Goal: Task Accomplishment & Management: Manage account settings

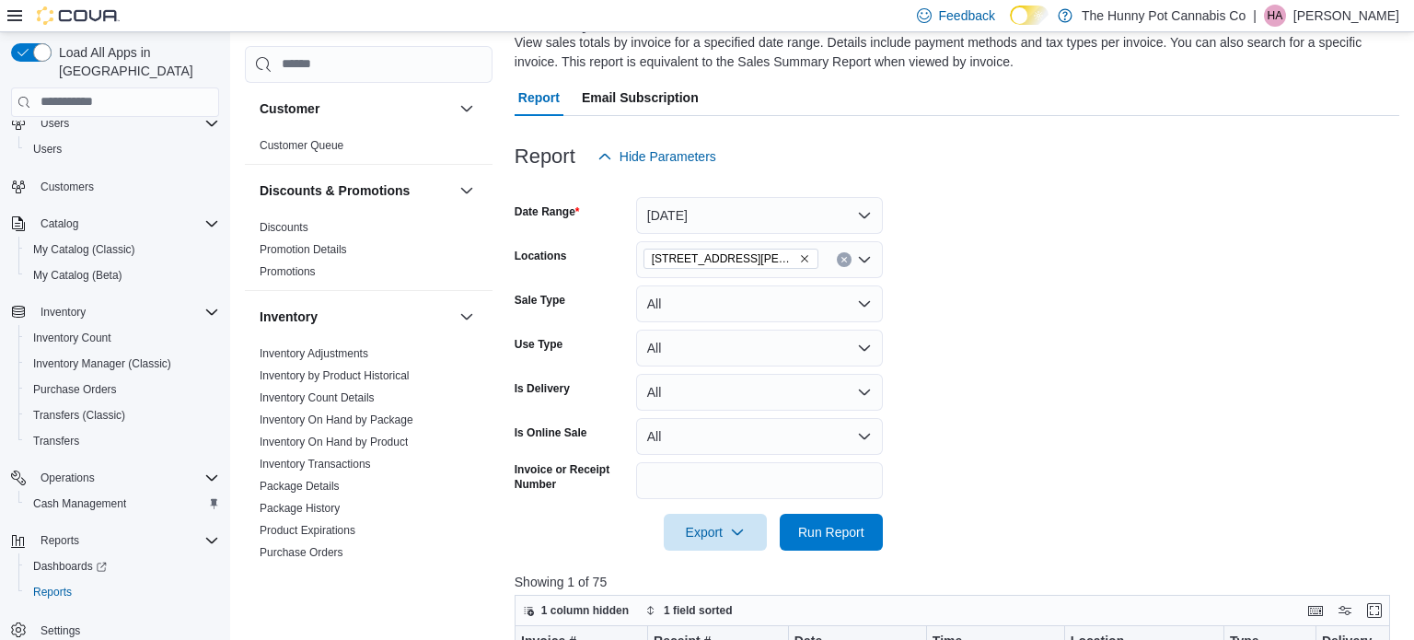
scroll to position [138, 0]
click at [859, 539] on span "Run Report" at bounding box center [831, 533] width 66 height 18
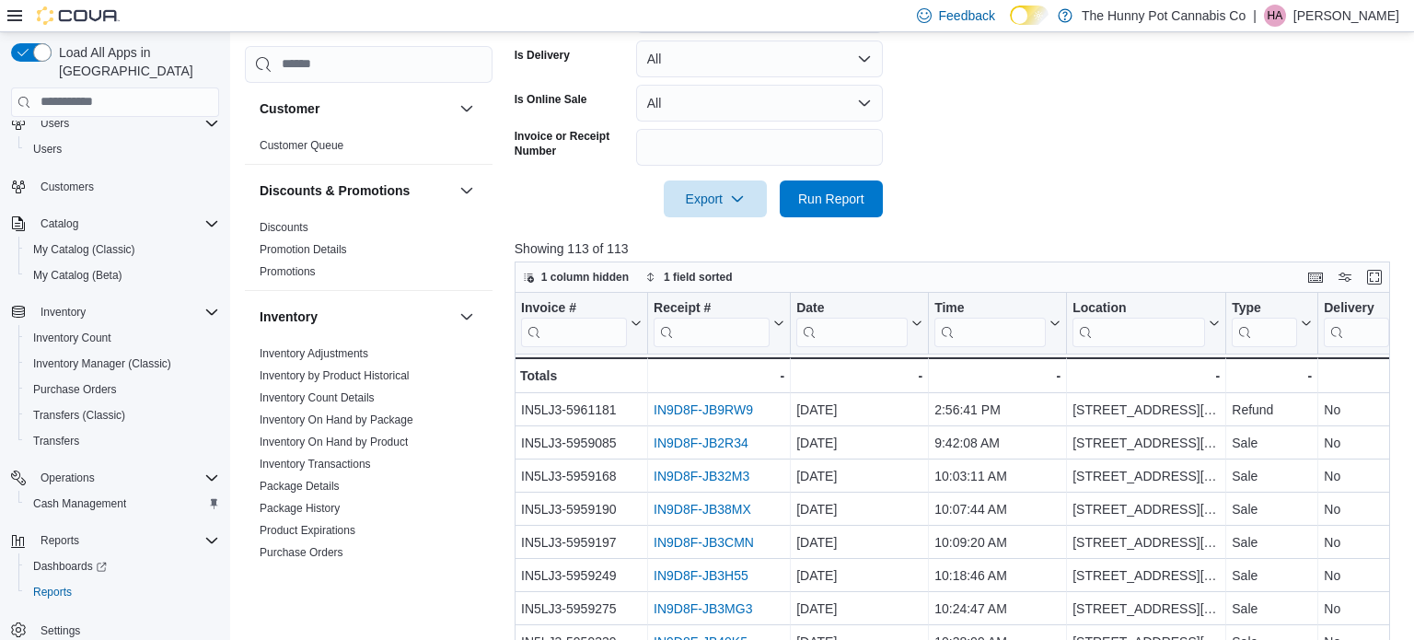
scroll to position [460, 0]
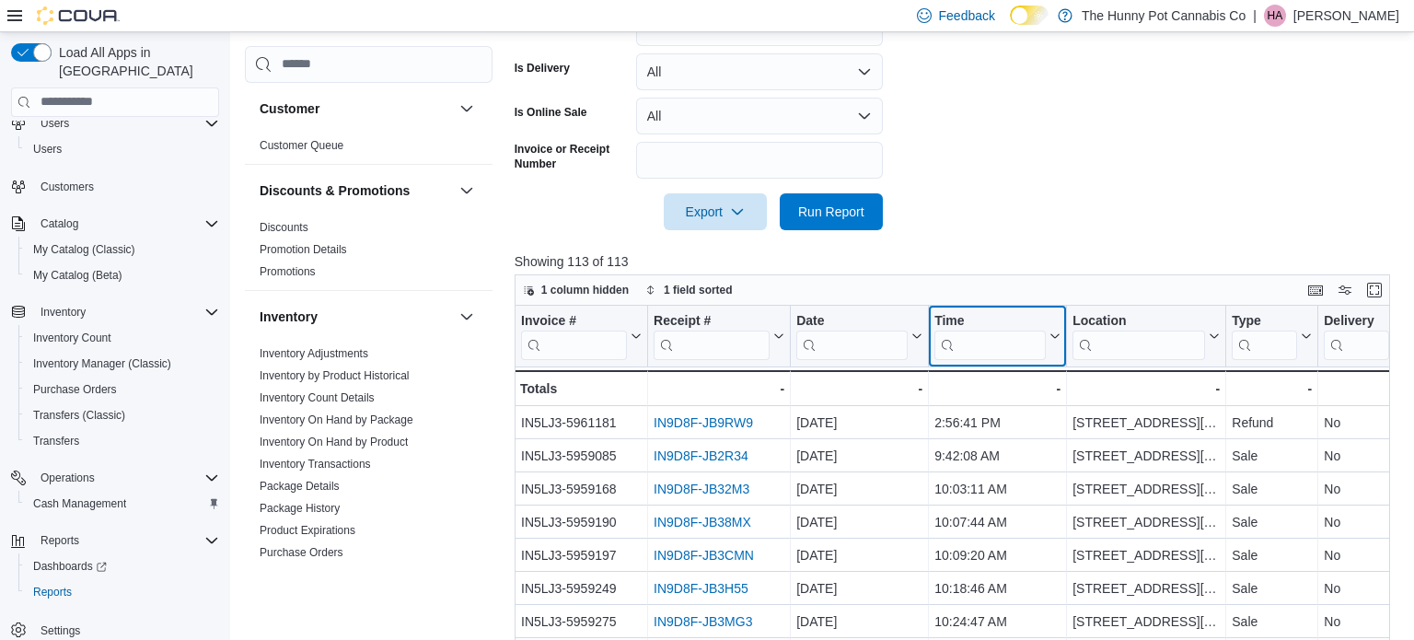
click at [1014, 339] on input "search" at bounding box center [989, 344] width 111 height 29
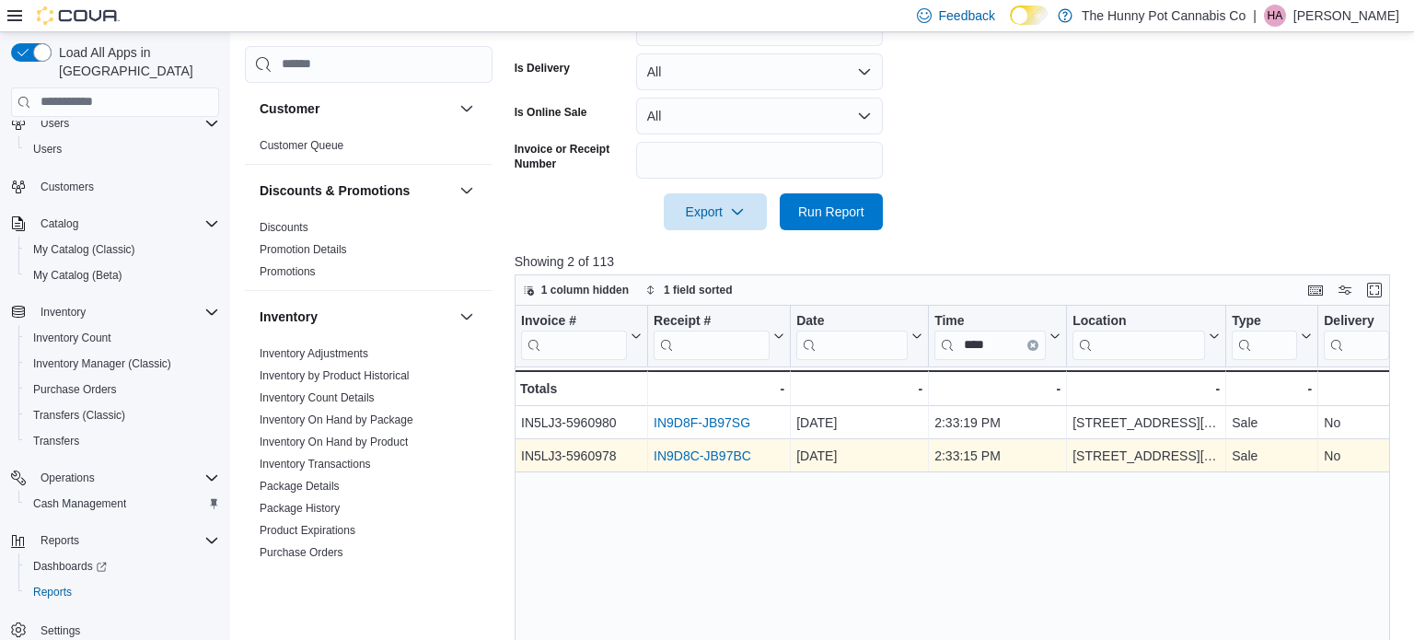
click at [720, 455] on link "IN9D8C-JB97BC" at bounding box center [703, 455] width 98 height 15
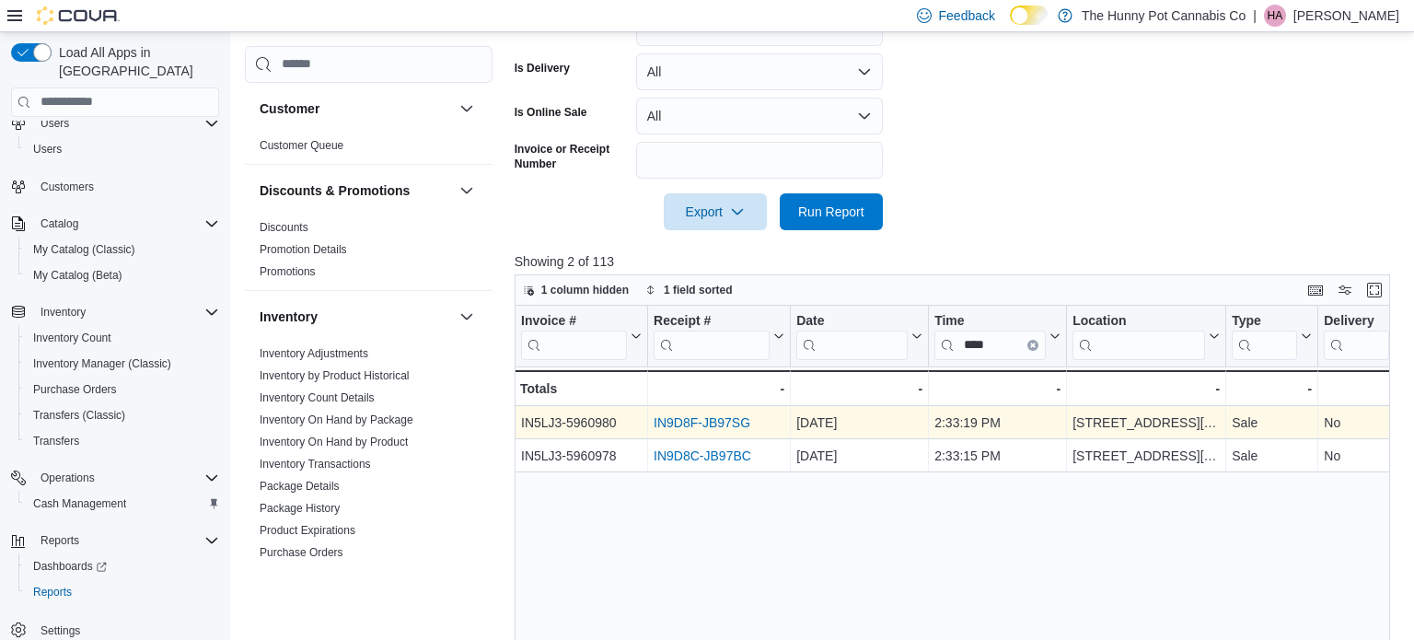
click at [669, 419] on link "IN9D8F-JB97SG" at bounding box center [702, 422] width 97 height 15
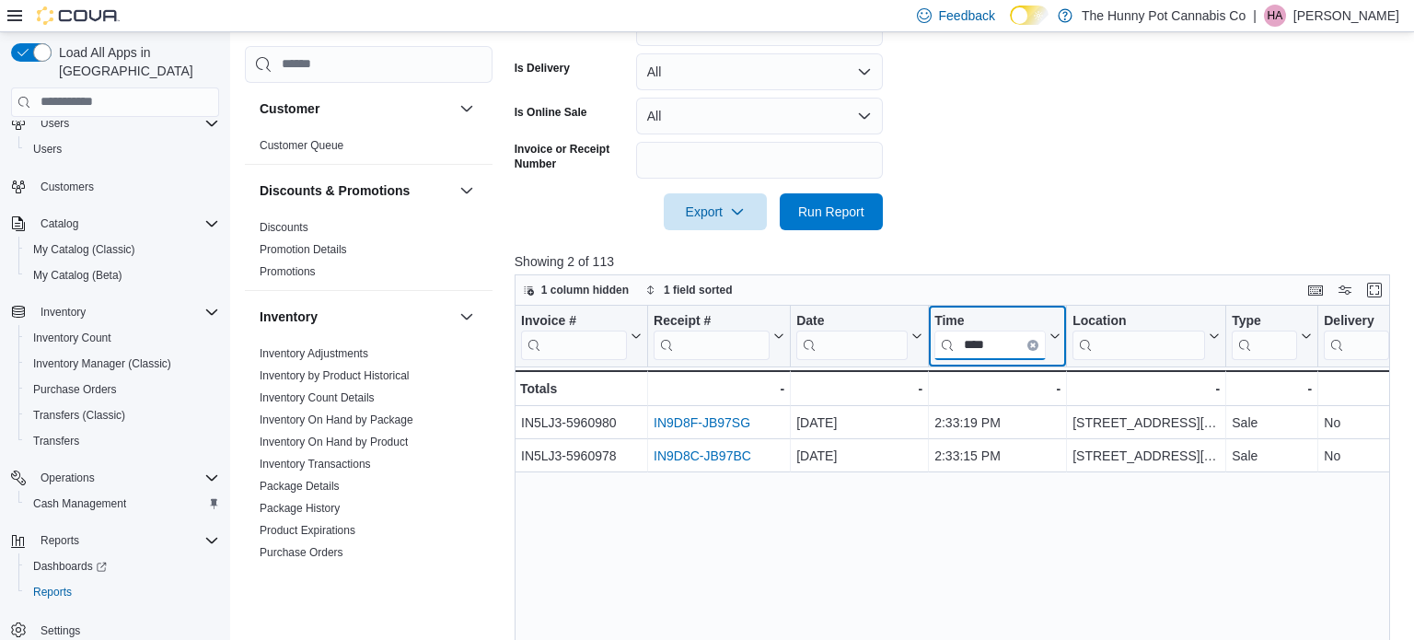
drag, startPoint x: 997, startPoint y: 343, endPoint x: 899, endPoint y: 356, distance: 98.4
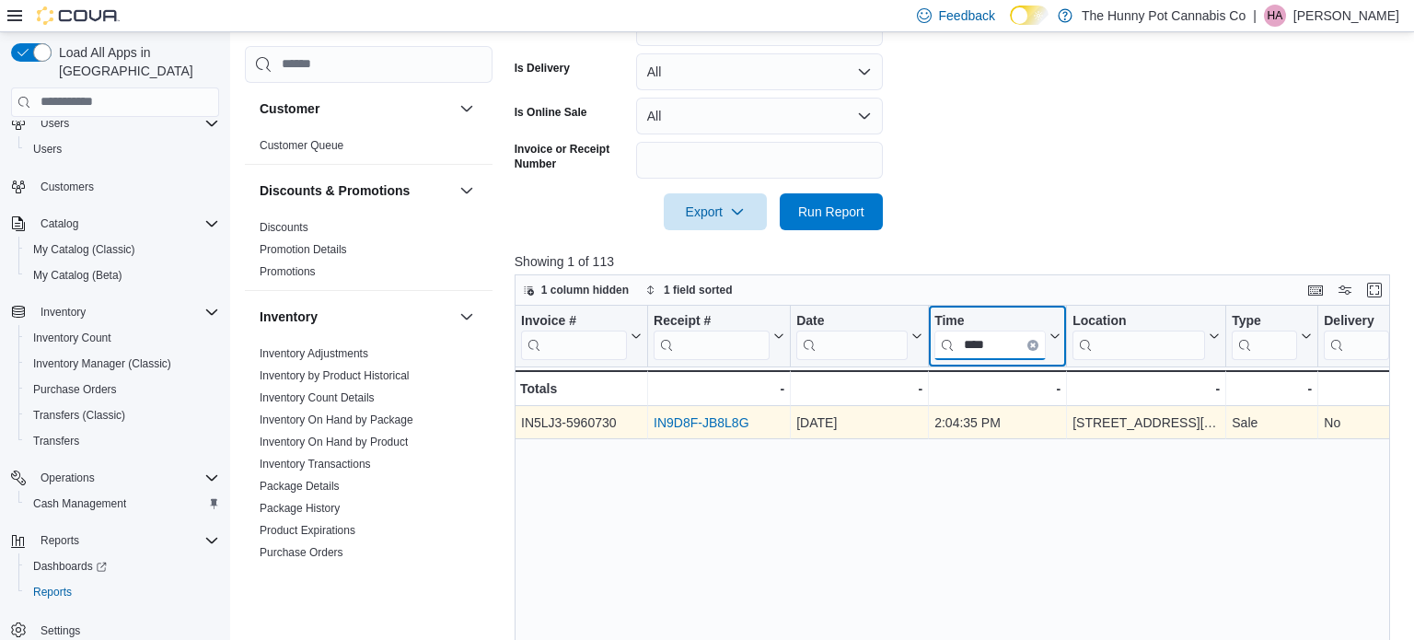
type input "****"
click at [722, 422] on link "IN9D8F-JB8L8G" at bounding box center [701, 422] width 95 height 15
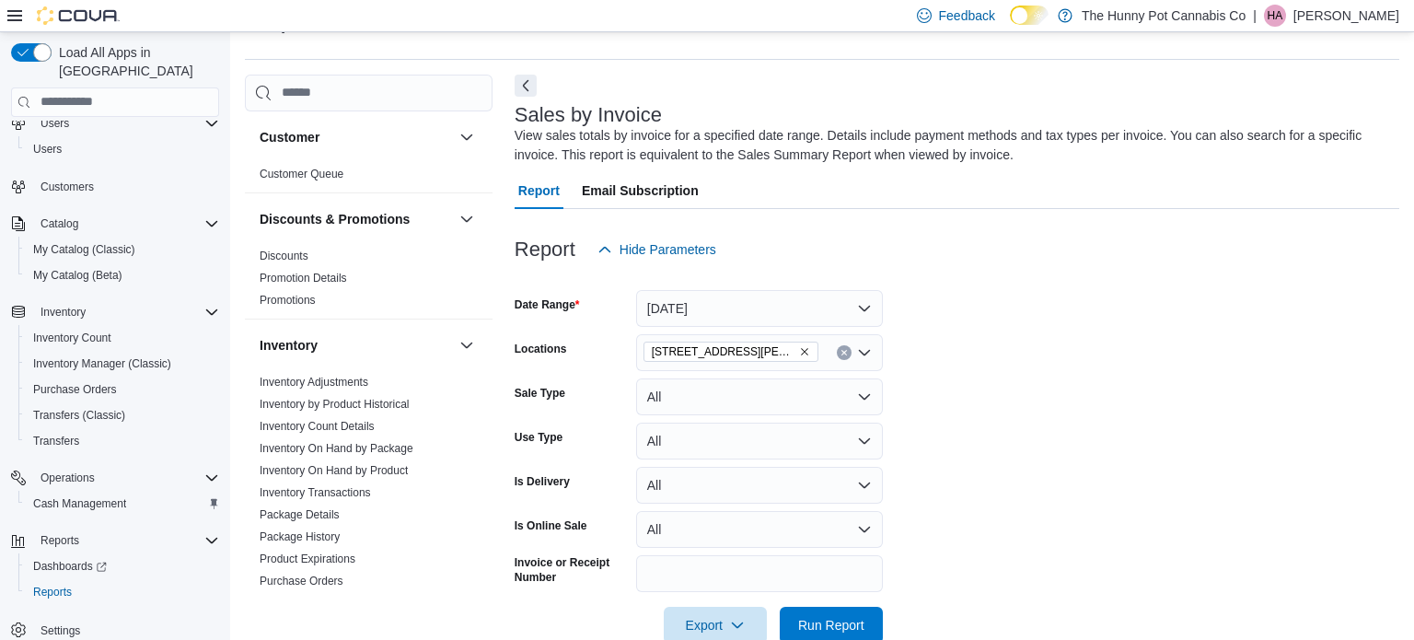
scroll to position [0, 0]
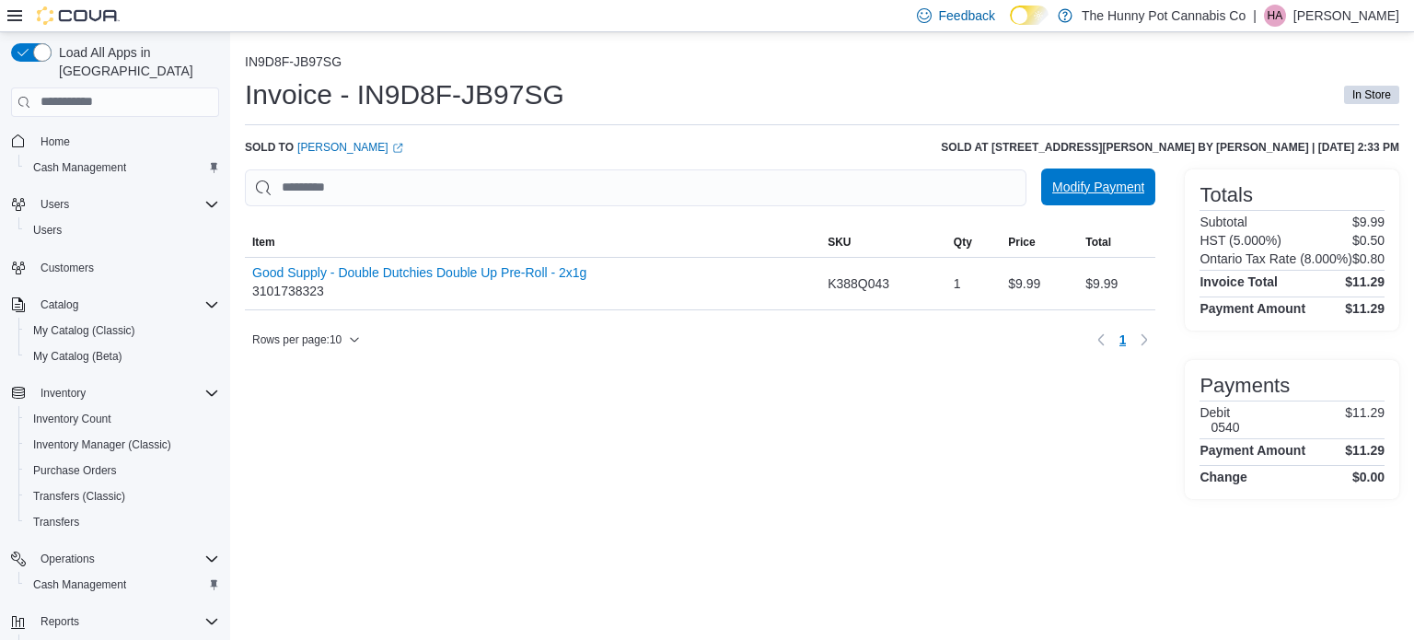
click at [1119, 190] on span "Modify Payment" at bounding box center [1098, 187] width 92 height 18
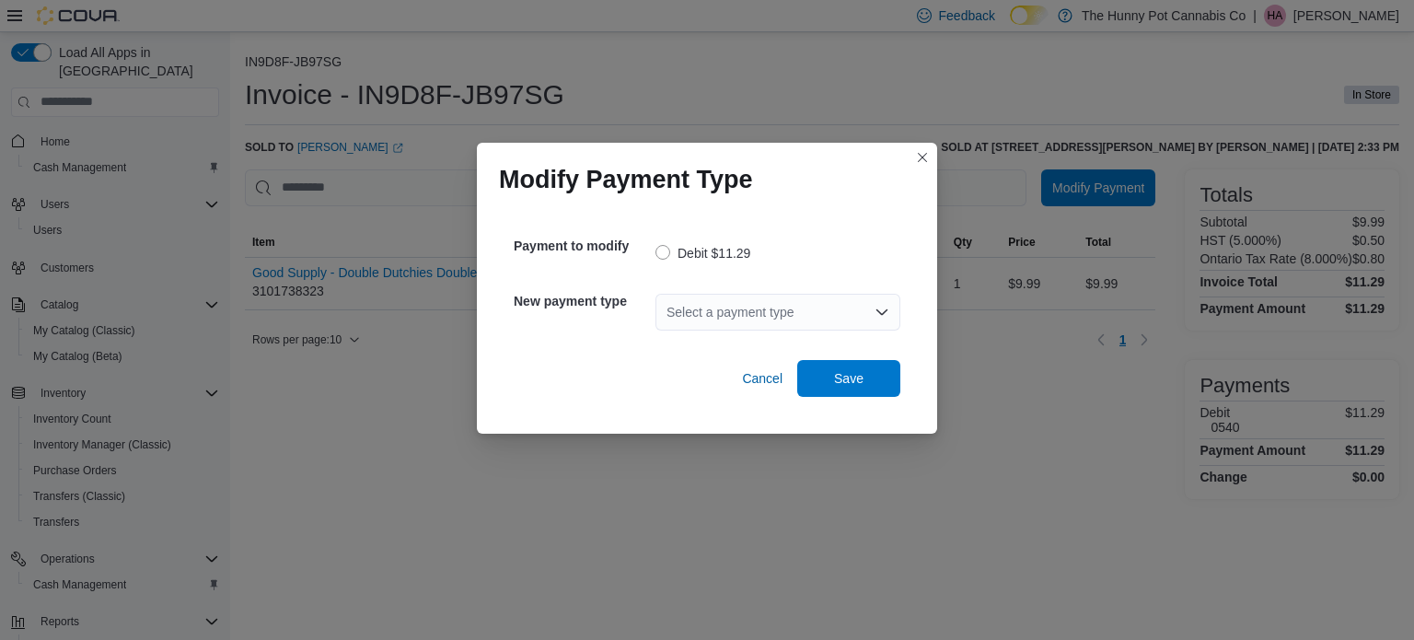
click at [784, 310] on div "Select a payment type" at bounding box center [777, 312] width 245 height 37
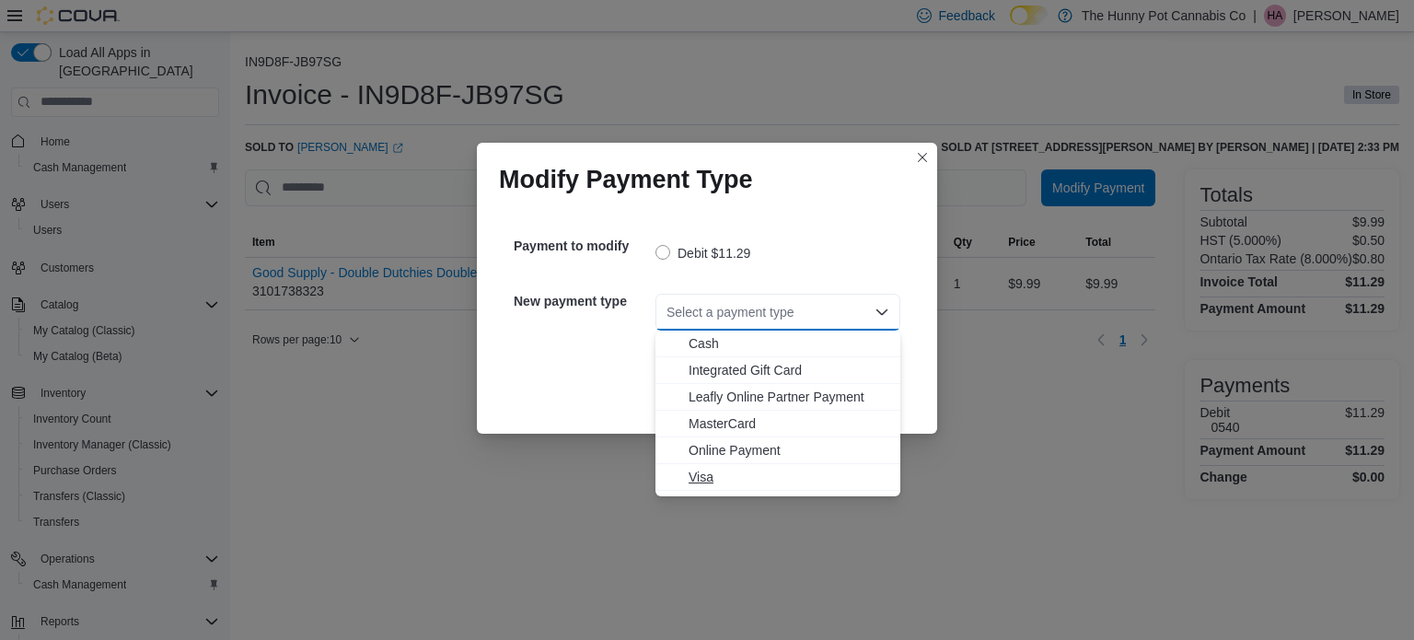
click at [732, 466] on button "Visa" at bounding box center [777, 477] width 245 height 27
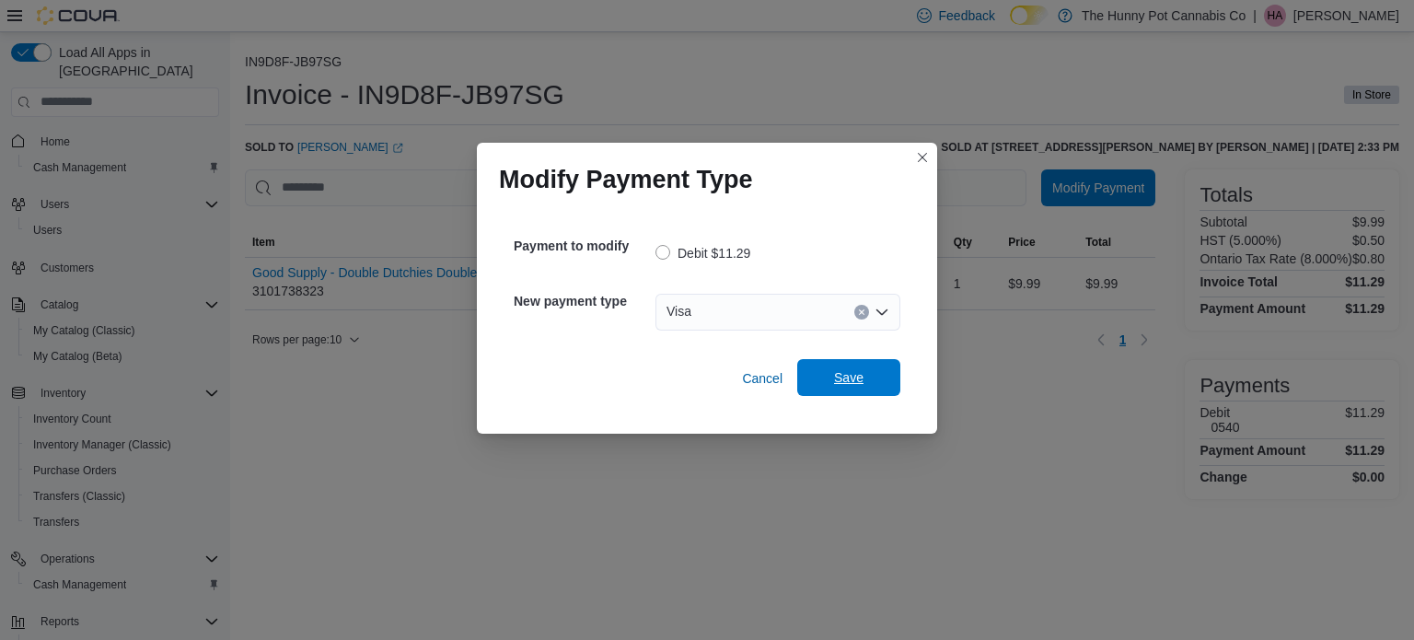
click at [834, 375] on span "Save" at bounding box center [848, 377] width 29 height 18
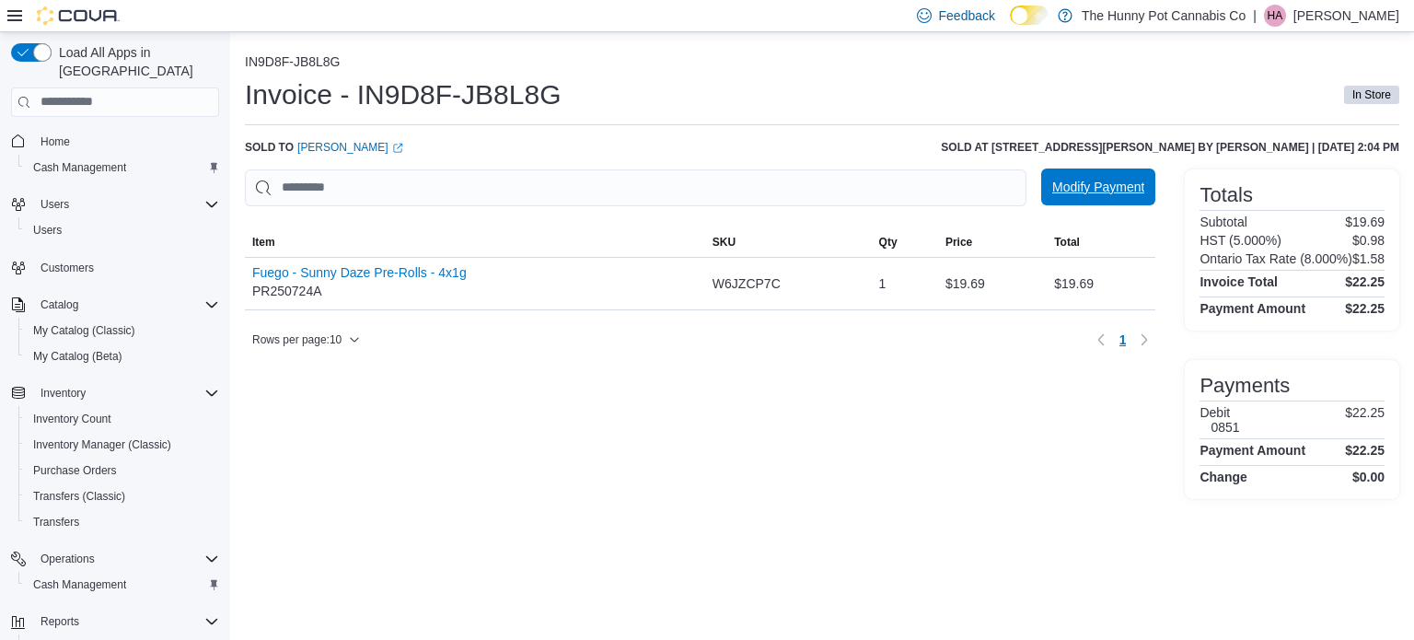
click at [1085, 195] on span "Modify Payment" at bounding box center [1098, 187] width 92 height 18
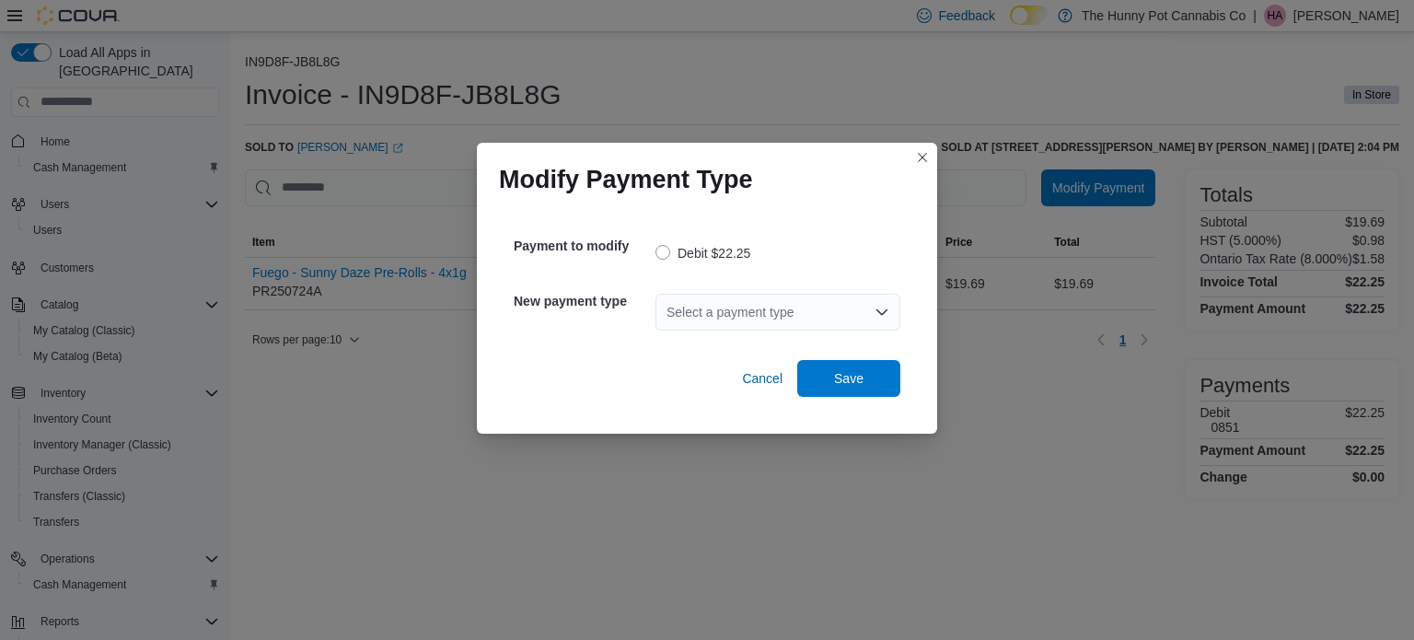
click at [832, 315] on div "Select a payment type" at bounding box center [777, 312] width 245 height 37
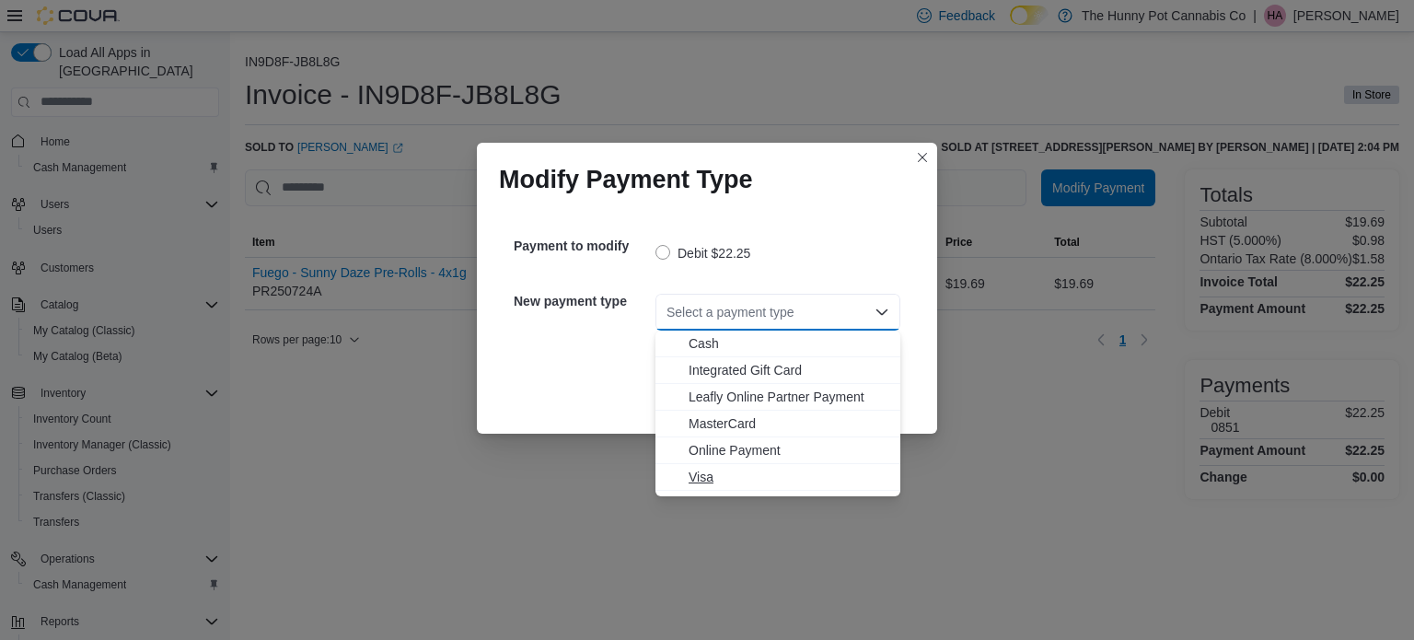
click at [753, 471] on span "Visa" at bounding box center [789, 477] width 201 height 18
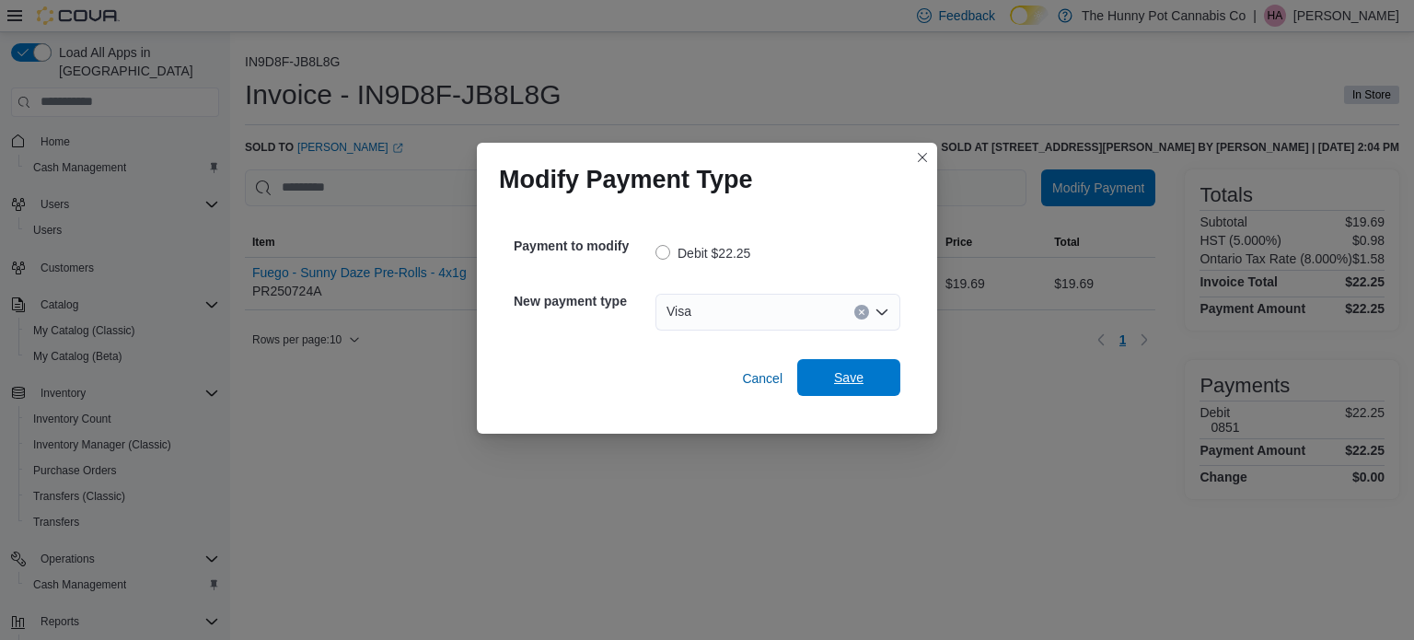
click at [866, 374] on span "Save" at bounding box center [848, 377] width 81 height 37
